Goal: Task Accomplishment & Management: Use online tool/utility

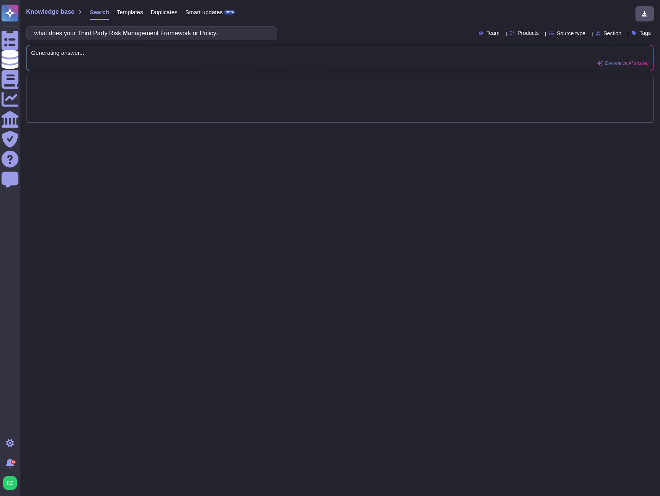
drag, startPoint x: 242, startPoint y: 33, endPoint x: 199, endPoint y: 31, distance: 43.7
click at [199, 31] on input "what does your Third Party Risk Management Framework or Policy." at bounding box center [149, 32] width 239 height 13
click at [236, 33] on input "what does your Third Party Risk Management Policy." at bounding box center [149, 32] width 239 height 13
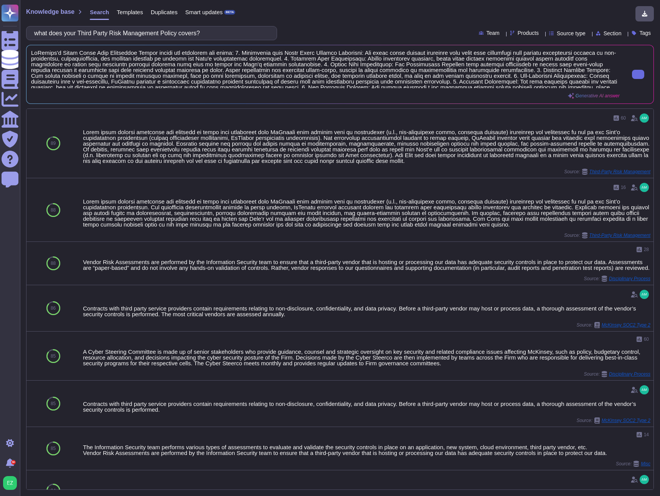
click at [415, 63] on span at bounding box center [325, 69] width 588 height 38
click at [623, 77] on div at bounding box center [633, 74] width 29 height 49
click at [632, 76] on button at bounding box center [638, 74] width 12 height 9
click at [146, 31] on input "what does your Third Party Risk Management Policy covers?" at bounding box center [149, 32] width 239 height 13
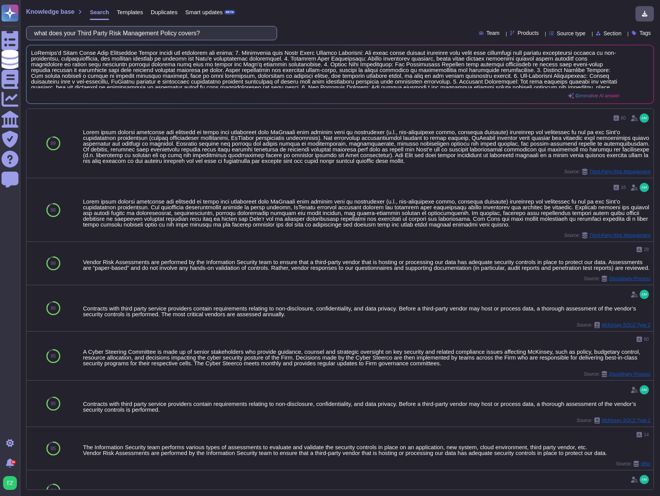
click at [146, 31] on input "what does your Third Party Risk Management Policy covers?" at bounding box center [149, 32] width 239 height 13
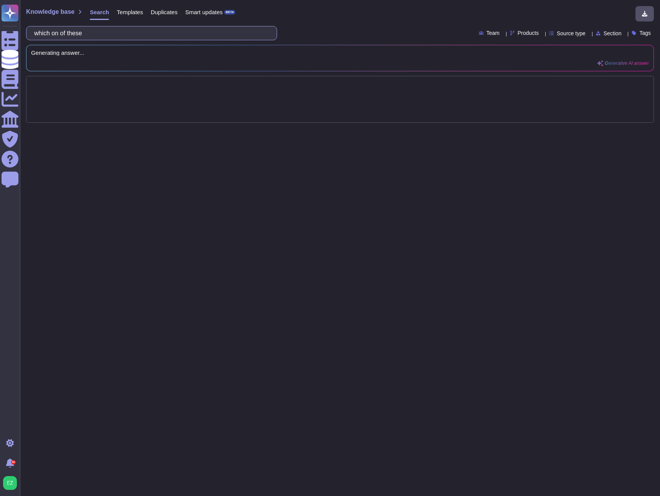
paste input "Strategy Governance Service Initiation Due Diligence Contracting Ongoing Monito…"
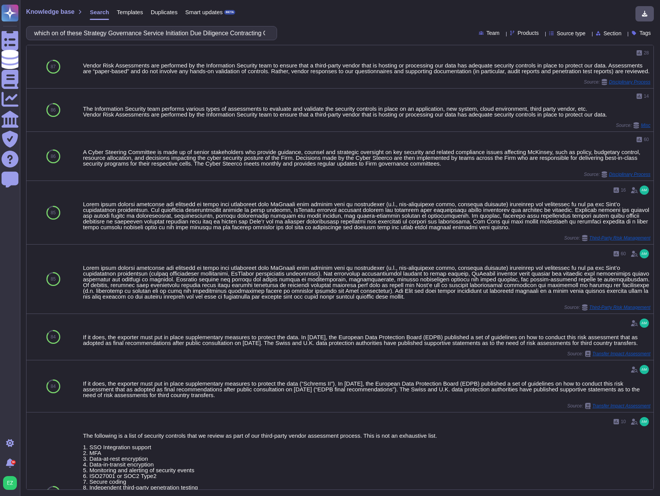
click at [198, 25] on div "Knowledge base Search Templates Duplicates Smart updates BETA which on of these…" at bounding box center [340, 248] width 640 height 496
click at [197, 31] on input "which on of these Strategy Governance Service Initiation Due Diligence Contract…" at bounding box center [149, 32] width 239 height 13
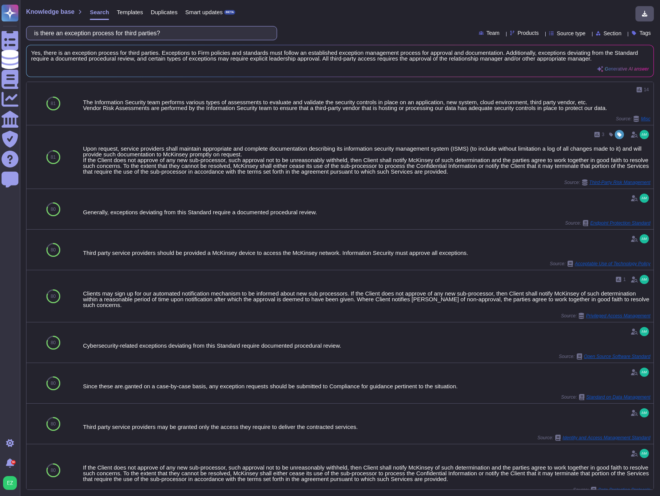
click at [172, 36] on input "is there an exception process for third parties?" at bounding box center [149, 32] width 239 height 13
click at [172, 35] on input "is there an exception process for third parties?" at bounding box center [149, 32] width 239 height 13
paste input "Please indicate how geographical concentration risk is monitored"
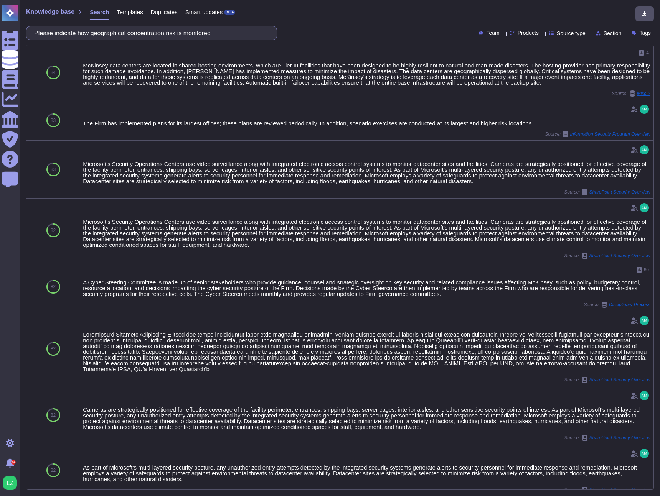
drag, startPoint x: 205, startPoint y: 35, endPoint x: 112, endPoint y: 33, distance: 93.2
click at [112, 33] on input "Please indicate how geographical concentration risk is monitored" at bounding box center [149, 32] width 239 height 13
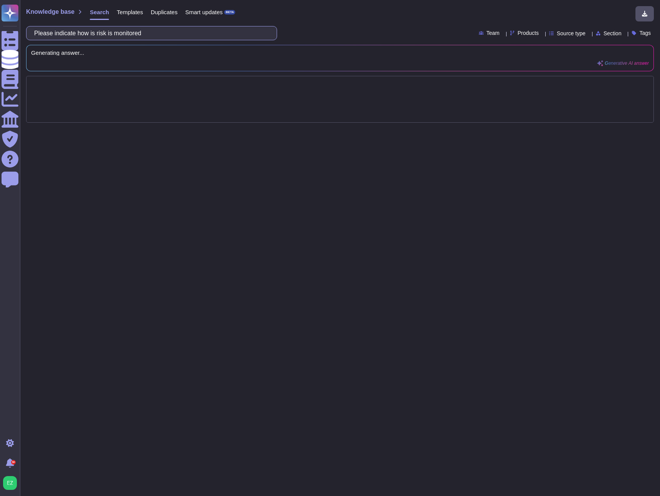
click at [134, 34] on input "Please indicate how is risk is monitored" at bounding box center [149, 32] width 239 height 13
click at [134, 33] on input "Please indicate how is risk is monitored" at bounding box center [149, 32] width 239 height 13
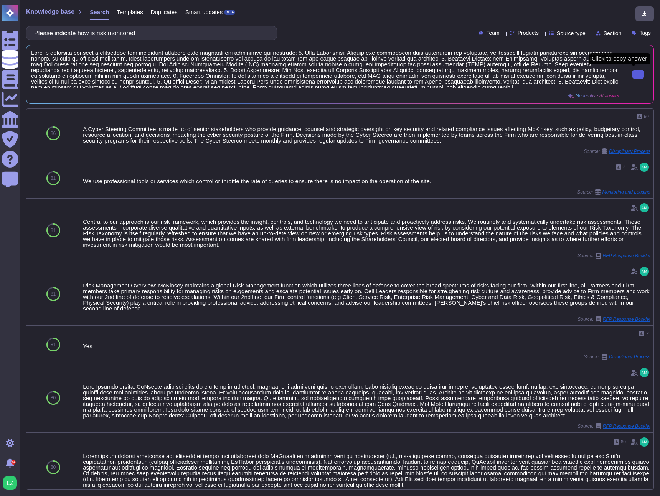
click at [638, 74] on icon at bounding box center [638, 74] width 0 height 0
click at [174, 37] on input "Please indicate how is risk monitored" at bounding box center [149, 32] width 239 height 13
paste input "describe the components that your exit strategies consider."
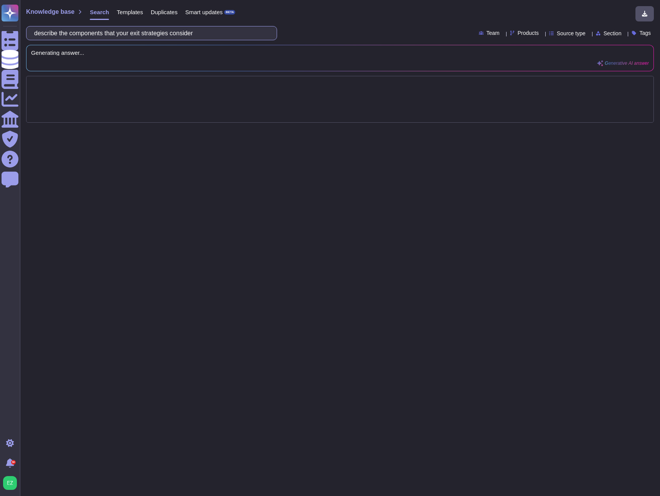
type input "describe the components that your exit strategies consider"
